Goal: Transaction & Acquisition: Purchase product/service

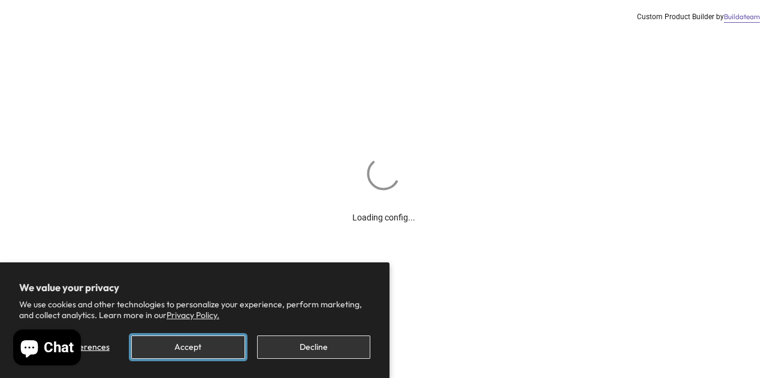
click at [213, 343] on button "Accept" at bounding box center [187, 347] width 113 height 23
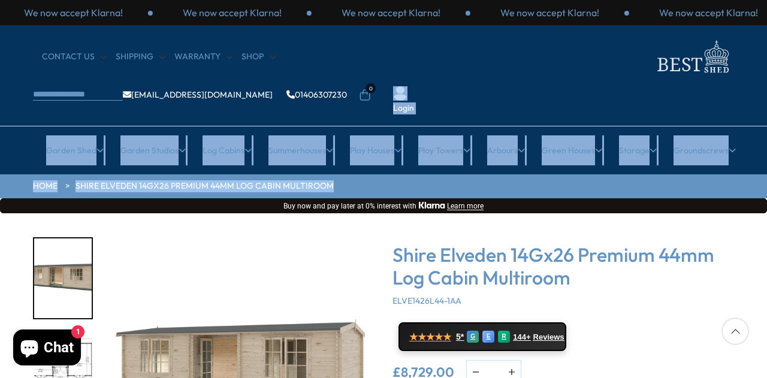
drag, startPoint x: 766, startPoint y: 86, endPoint x: 766, endPoint y: 167, distance: 80.9
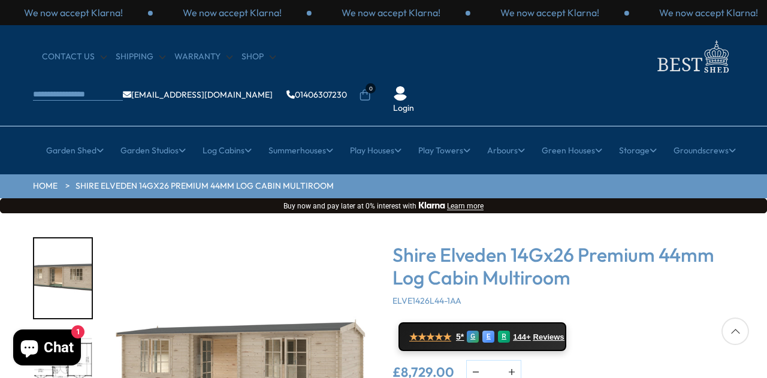
click at [581, 360] on div "£8,729.00 * Notify me" at bounding box center [562, 371] width 341 height 23
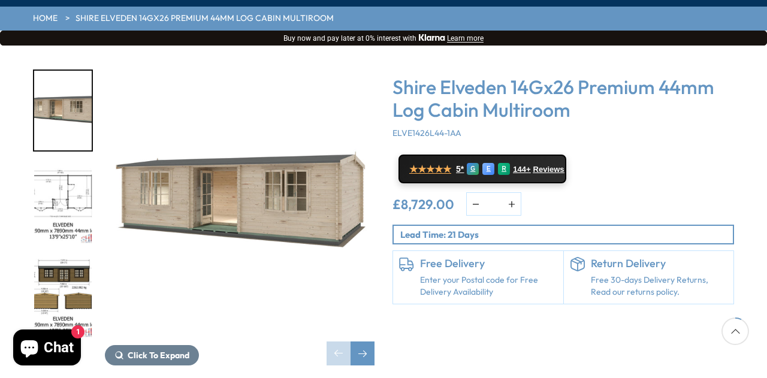
scroll to position [192, 0]
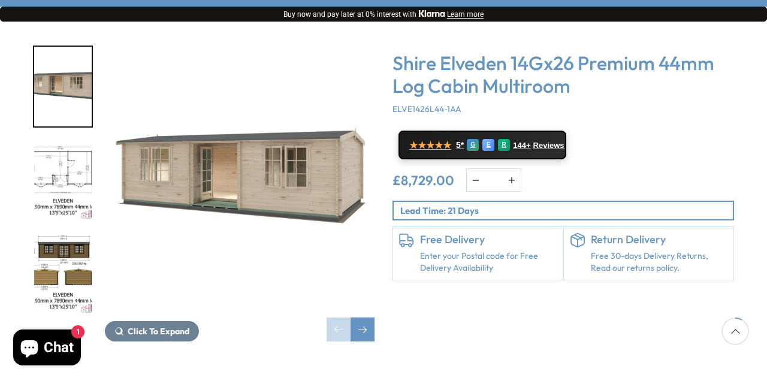
click at [75, 141] on img "2 / 10" at bounding box center [63, 181] width 58 height 80
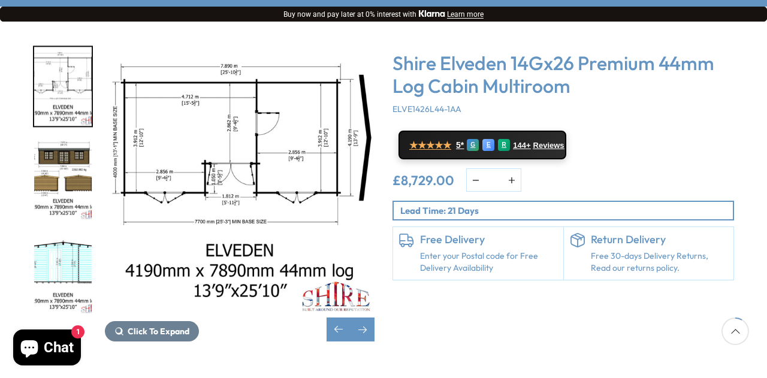
click at [62, 141] on img "3 / 10" at bounding box center [63, 181] width 58 height 80
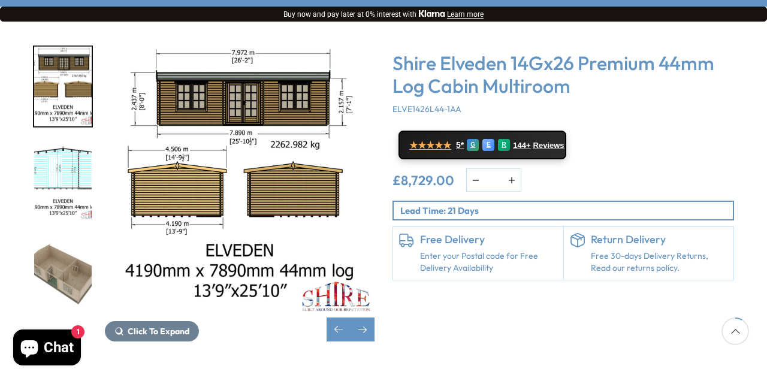
click at [59, 141] on img "4 / 10" at bounding box center [63, 181] width 58 height 80
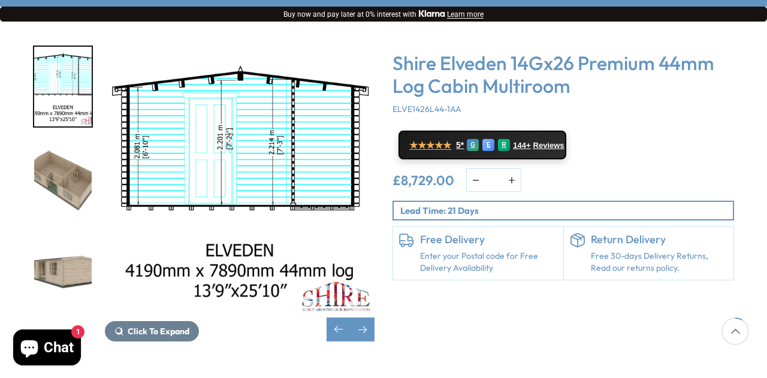
click at [59, 141] on img "5 / 10" at bounding box center [63, 181] width 58 height 80
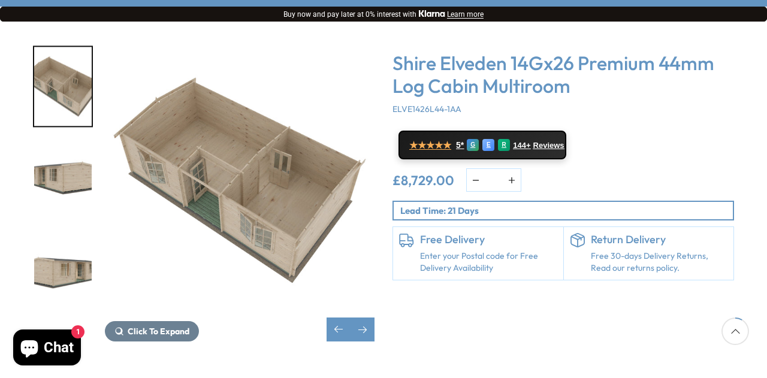
click at [55, 235] on img "7 / 10" at bounding box center [63, 274] width 58 height 80
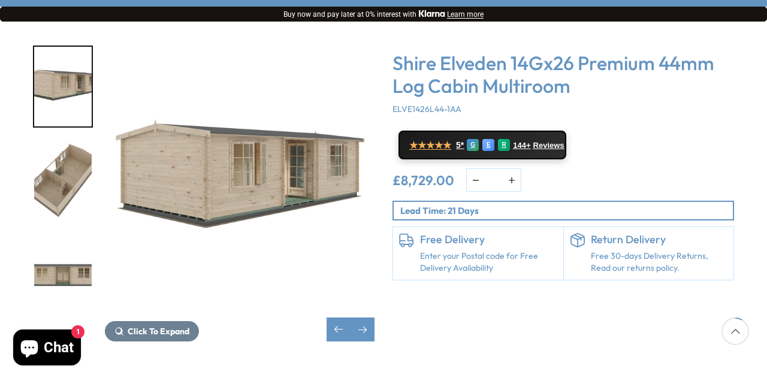
click at [736, 328] on div at bounding box center [735, 332] width 28 height 28
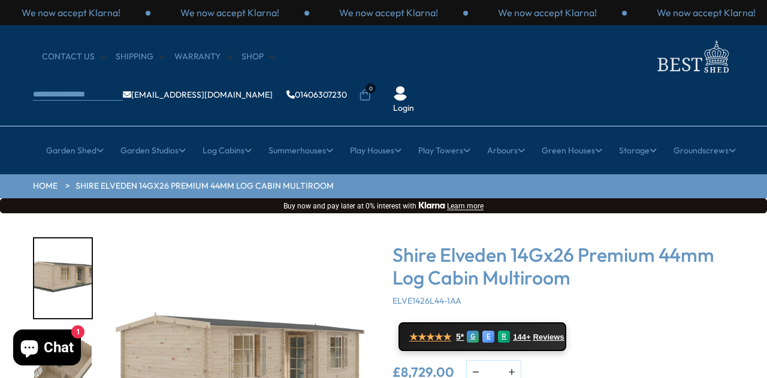
scroll to position [0, 0]
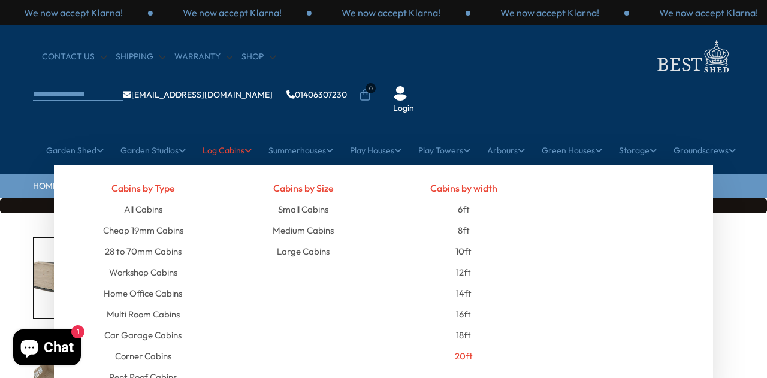
click at [466, 346] on link "20ft" at bounding box center [464, 356] width 18 height 21
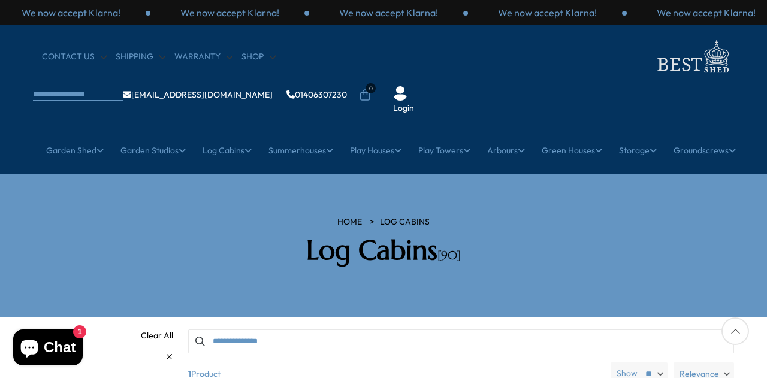
click at [637, 265] on section "HOME Log Cabins Log Cabins [90]" at bounding box center [383, 245] width 767 height 143
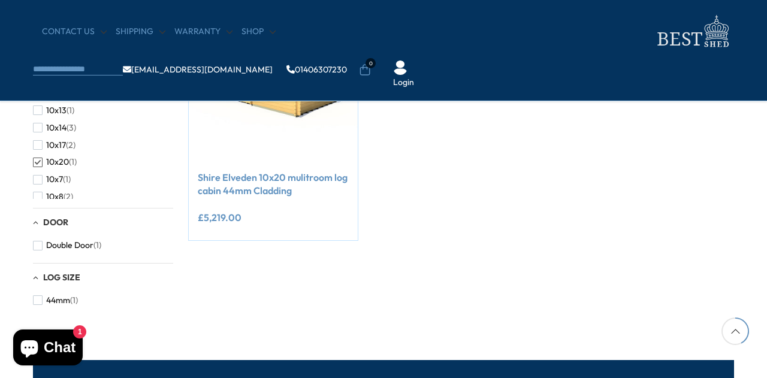
scroll to position [288, 0]
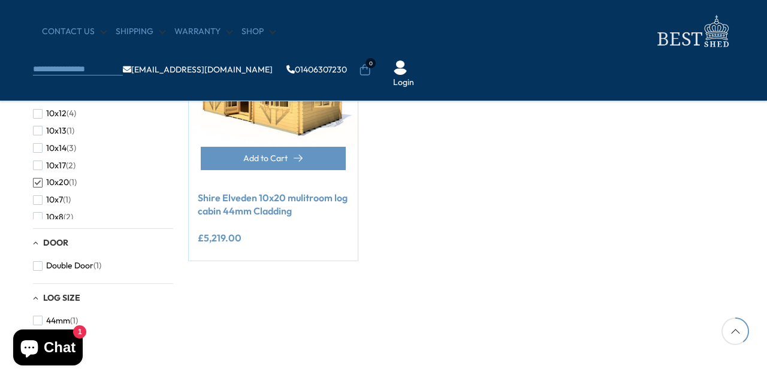
click at [332, 113] on img at bounding box center [273, 97] width 169 height 169
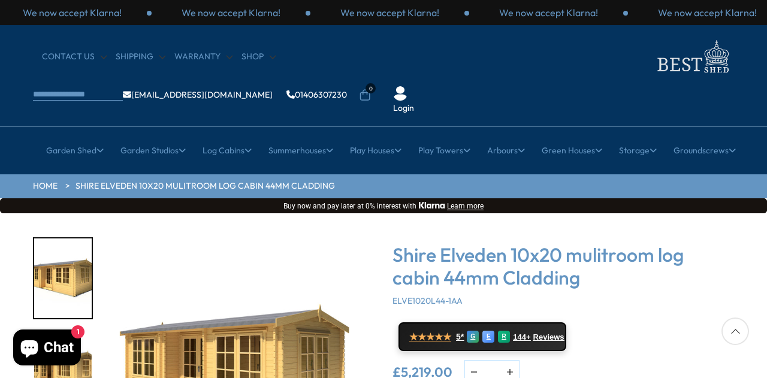
click at [712, 247] on h3 "Shire Elveden 10x20 mulitroom log cabin 44mm Cladding" at bounding box center [562, 266] width 341 height 46
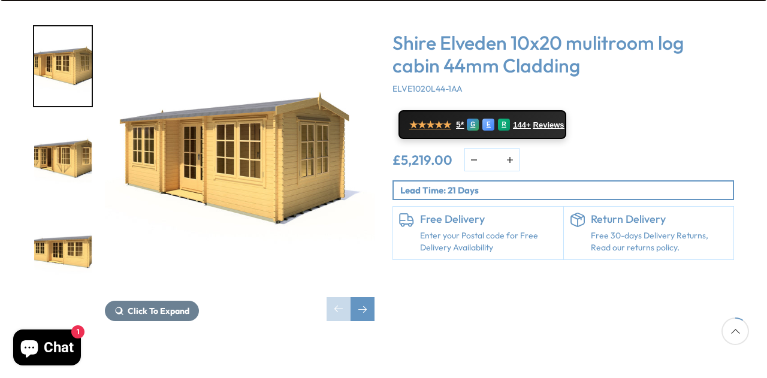
scroll to position [216, 0]
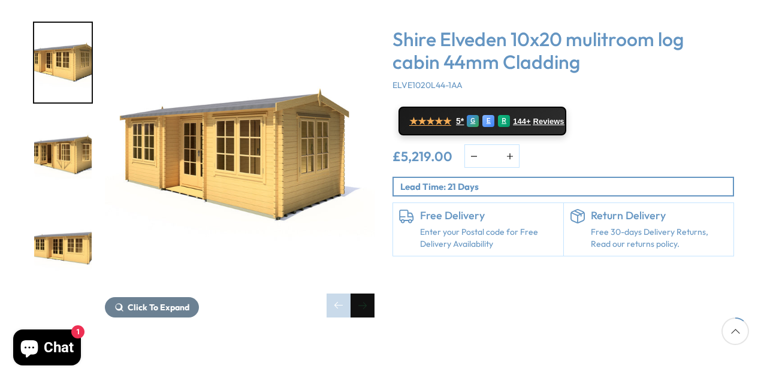
click at [368, 294] on div "Next slide" at bounding box center [362, 306] width 24 height 24
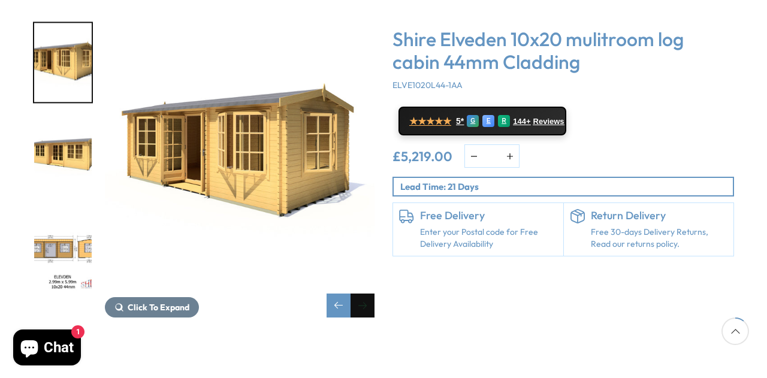
click at [368, 294] on div "Next slide" at bounding box center [362, 306] width 24 height 24
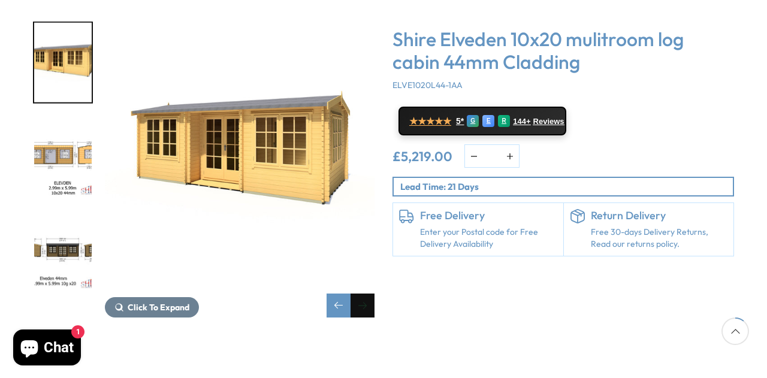
click at [368, 294] on div "Next slide" at bounding box center [362, 306] width 24 height 24
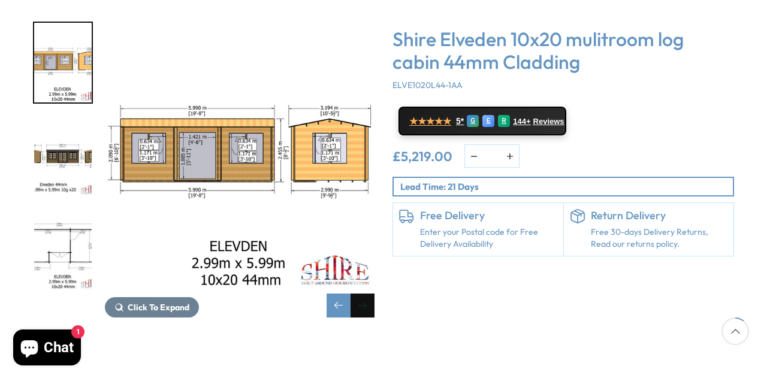
click at [368, 294] on div "Next slide" at bounding box center [362, 306] width 24 height 24
